Goal: Register for event/course

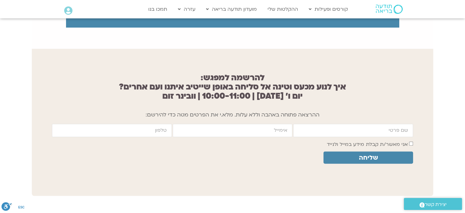
scroll to position [469, 0]
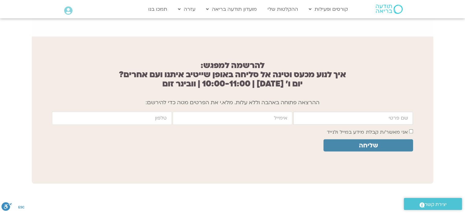
click at [354, 114] on input "firstname" at bounding box center [353, 117] width 120 height 13
type input "רות"
click at [280, 111] on input "email" at bounding box center [233, 117] width 120 height 13
type input "rutbsa@gmail.com"
click at [159, 111] on input "cellphone" at bounding box center [112, 117] width 120 height 13
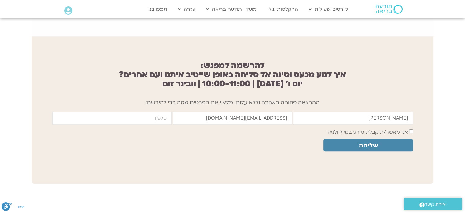
click at [159, 111] on input "cellphone" at bounding box center [112, 117] width 120 height 13
click at [374, 142] on span "שליחה" at bounding box center [368, 145] width 19 height 7
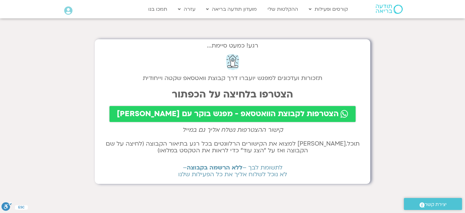
click at [245, 113] on span "הצטרפות לקבוצת הוואטסאפ - מפגש בוקר עם [PERSON_NAME]" at bounding box center [228, 114] width 222 height 9
